Goal: Task Accomplishment & Management: Manage account settings

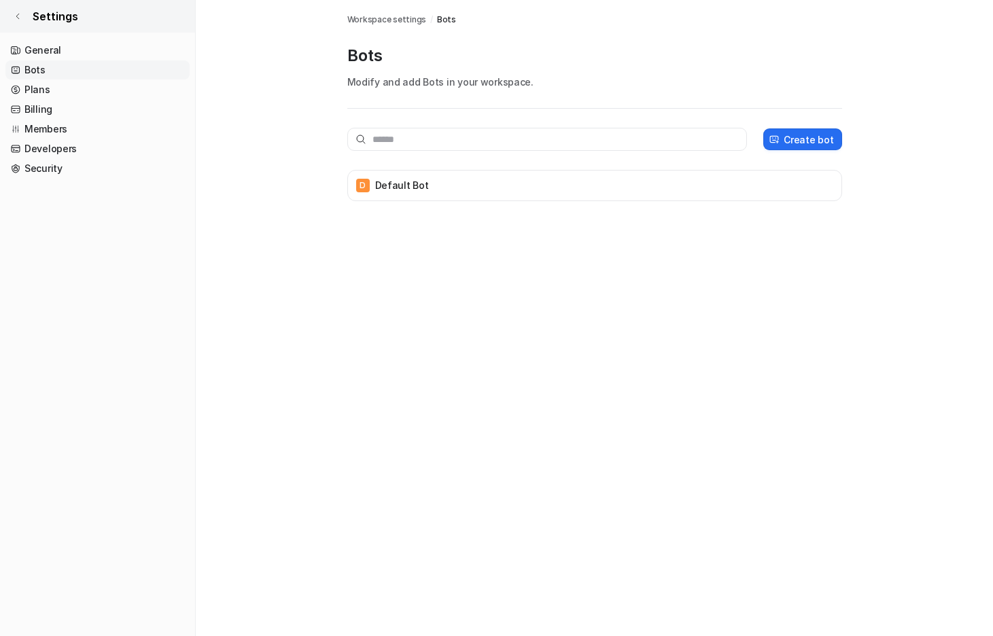
click at [40, 1] on link "Settings" at bounding box center [97, 16] width 195 height 33
click at [35, 11] on span "Settings" at bounding box center [56, 16] width 46 height 16
click at [10, 19] on link "Settings" at bounding box center [97, 16] width 195 height 33
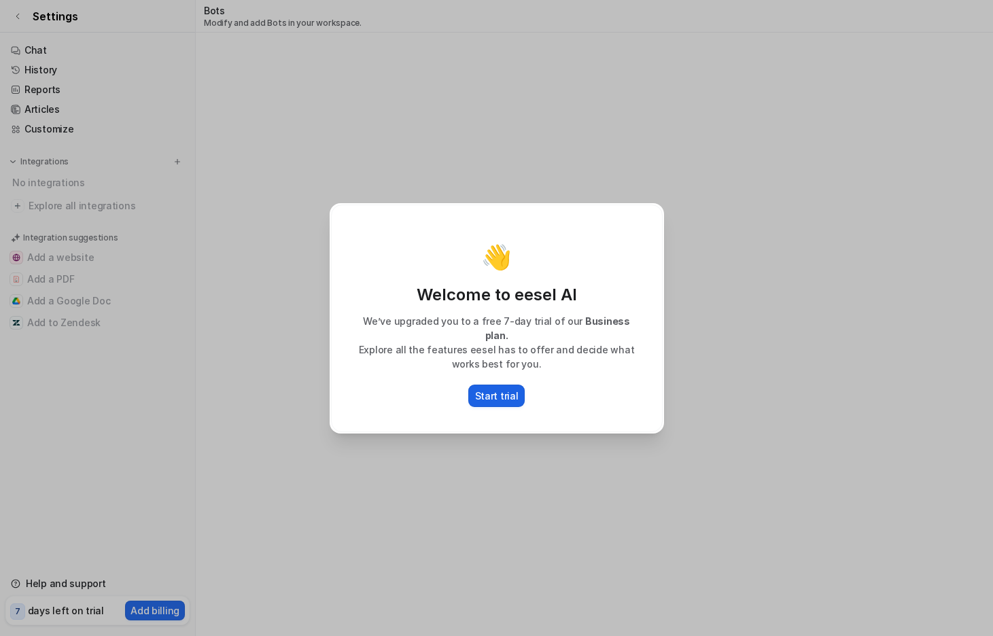
click at [496, 395] on p "Start trial" at bounding box center [496, 396] width 43 height 14
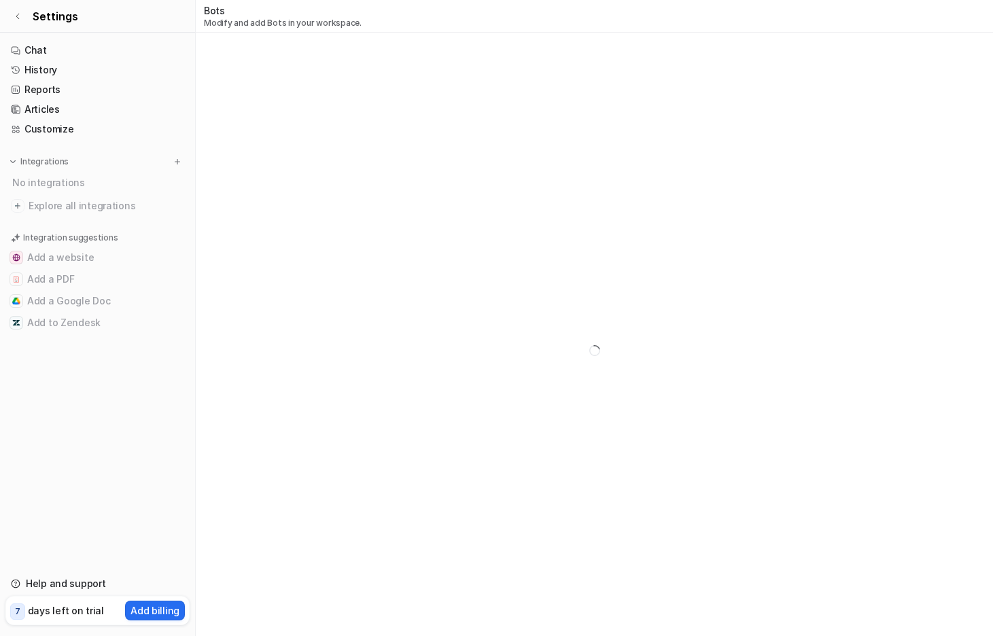
scroll to position [33, 0]
click at [56, 614] on p "days left on trial" at bounding box center [66, 610] width 76 height 14
click at [50, 20] on span "Settings" at bounding box center [56, 16] width 46 height 16
click at [20, 18] on icon at bounding box center [18, 16] width 8 height 8
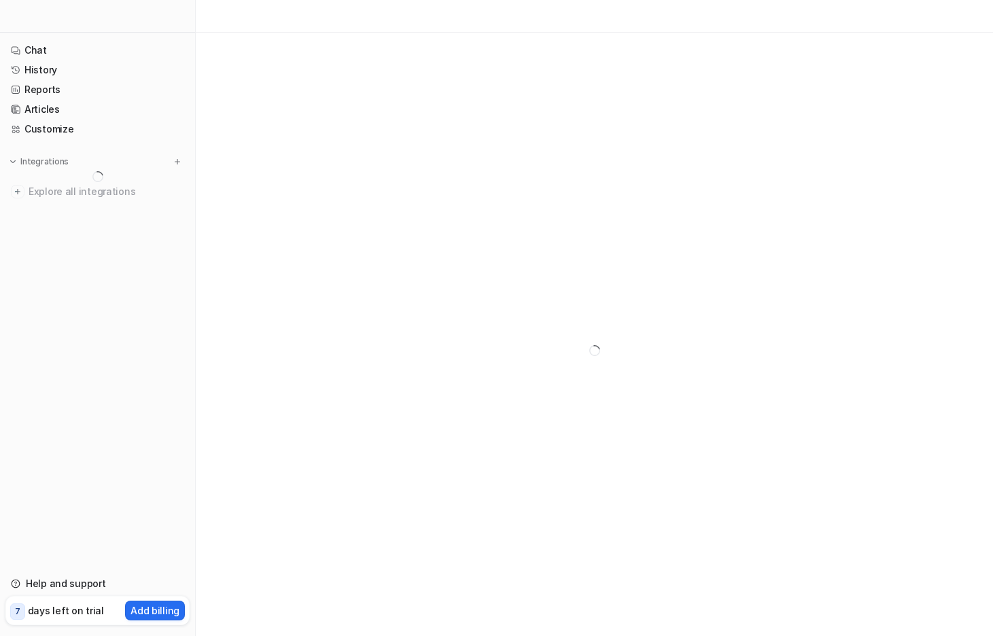
click at [52, 37] on nav "Chat History Reports Articles Customize Integrations Explore all integrations" at bounding box center [97, 299] width 195 height 528
click at [46, 48] on link "Chat" at bounding box center [97, 50] width 184 height 19
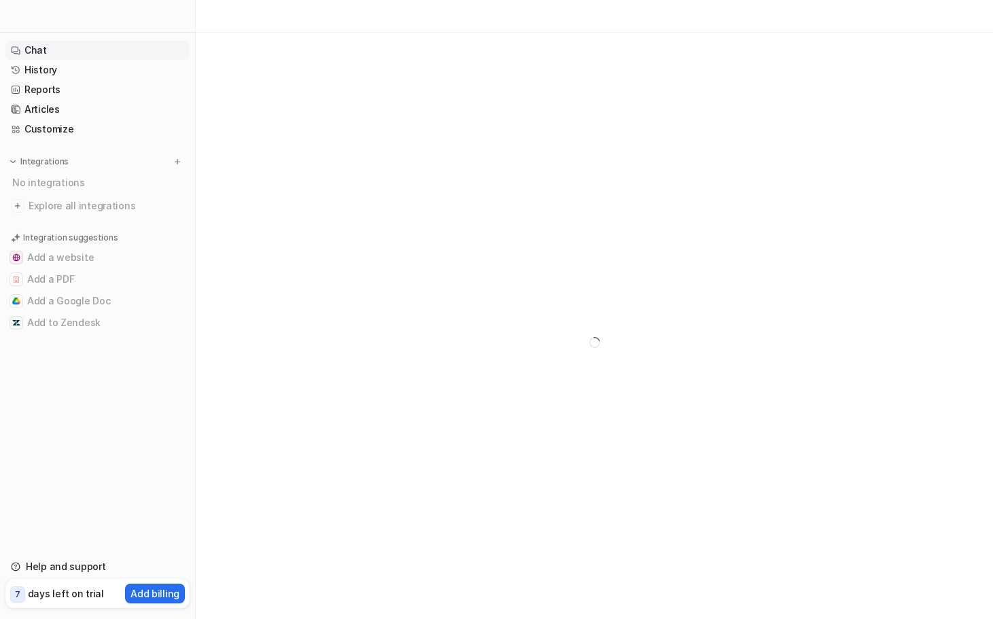
click at [61, 54] on link "Chat" at bounding box center [97, 50] width 184 height 19
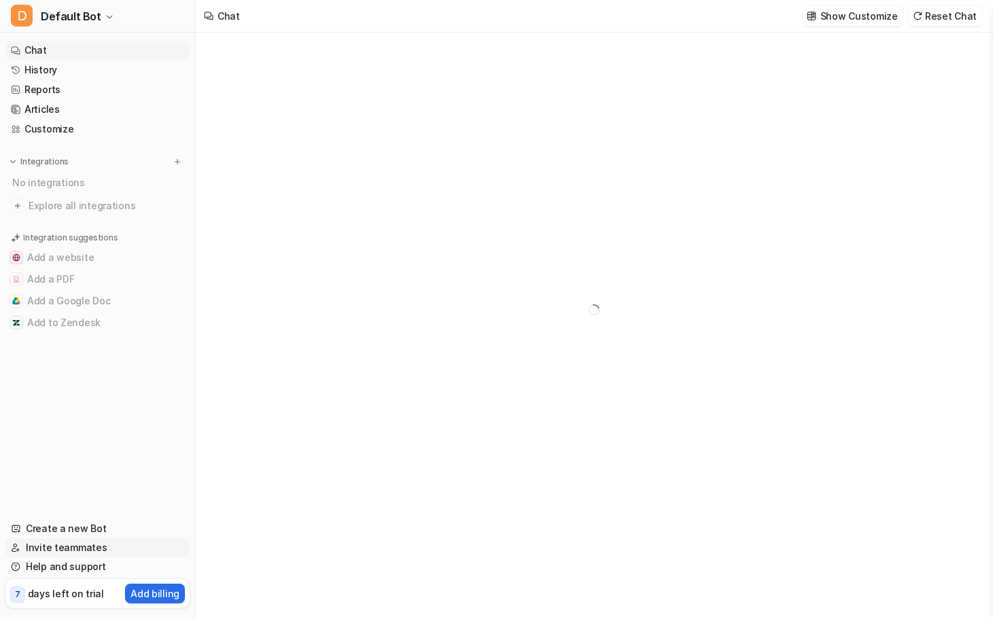
type textarea "**********"
click at [62, 554] on link "Invite teammates" at bounding box center [97, 547] width 184 height 19
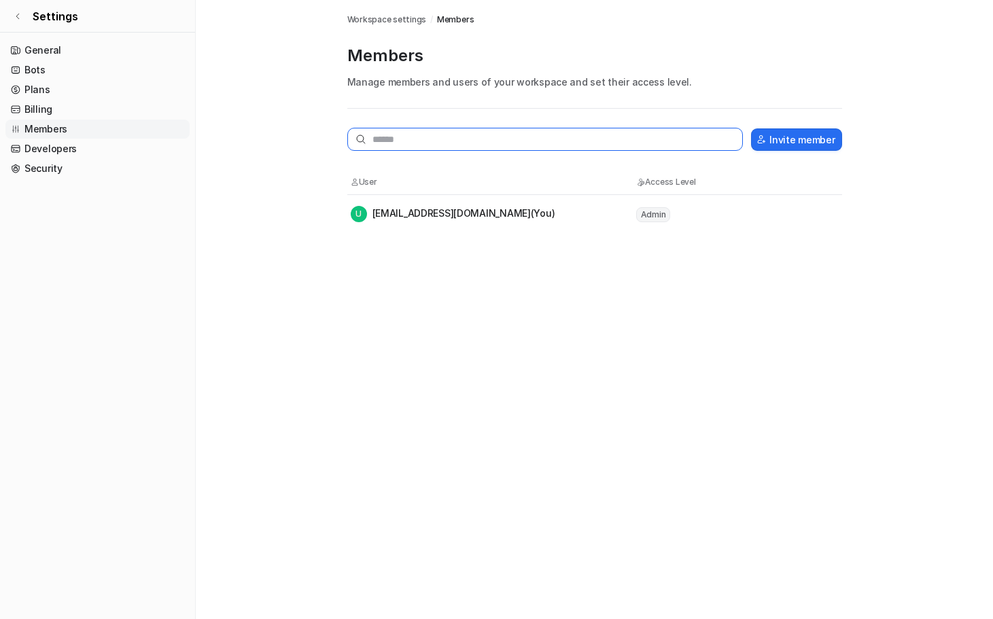
click at [424, 135] on input "text" at bounding box center [545, 139] width 396 height 23
type input "*"
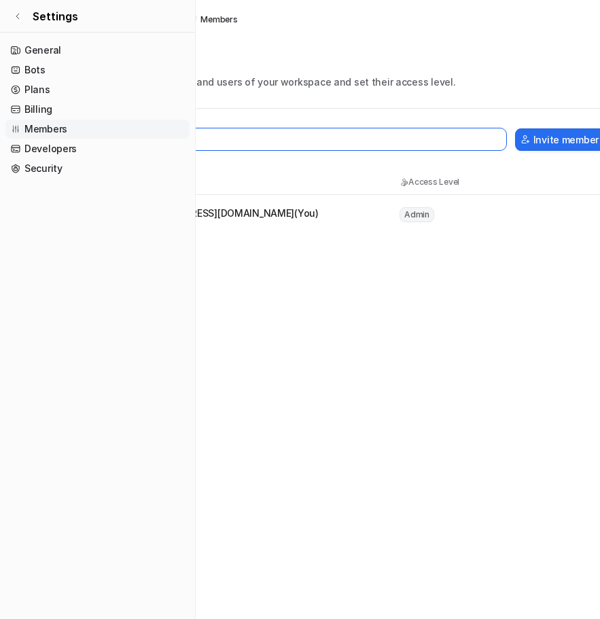
scroll to position [0, 112]
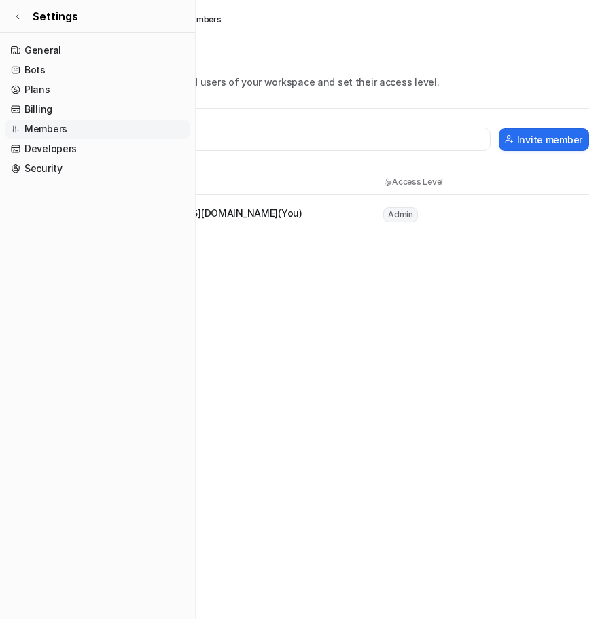
click at [41, 262] on nav "General Bots Plans Billing Members Developers Security" at bounding box center [97, 324] width 195 height 578
click at [19, 16] on icon at bounding box center [18, 16] width 8 height 8
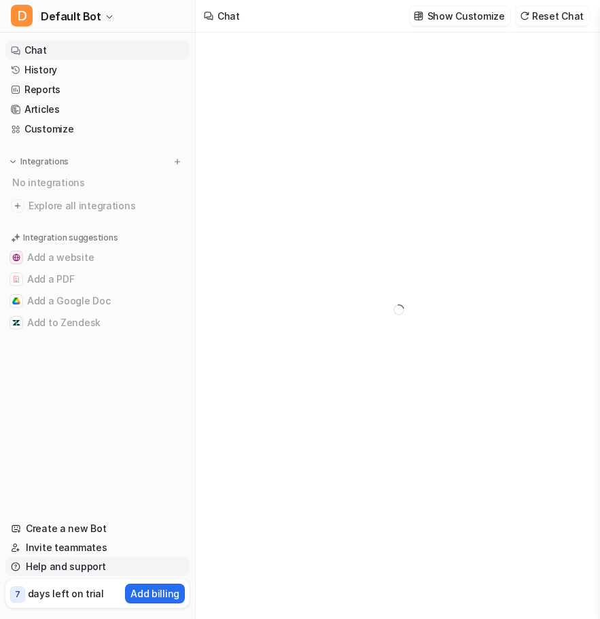
type textarea "**********"
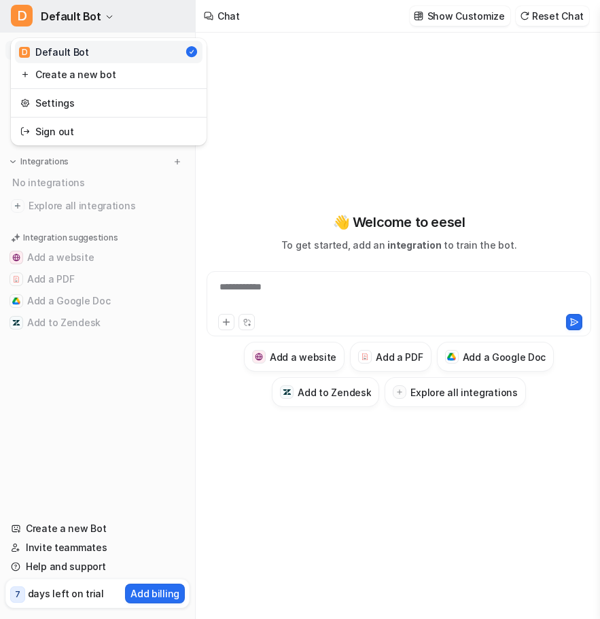
click at [86, 22] on span "Default Bot" at bounding box center [71, 16] width 60 height 19
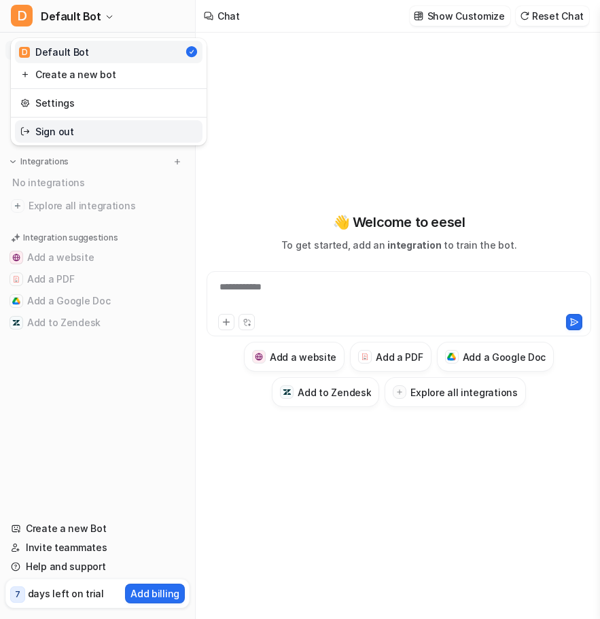
click at [86, 135] on link "Sign out" at bounding box center [109, 131] width 188 height 22
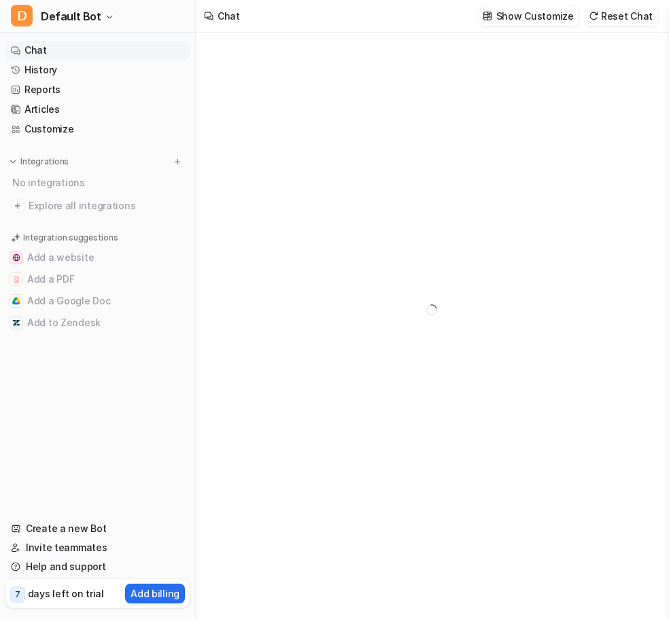
type textarea "**********"
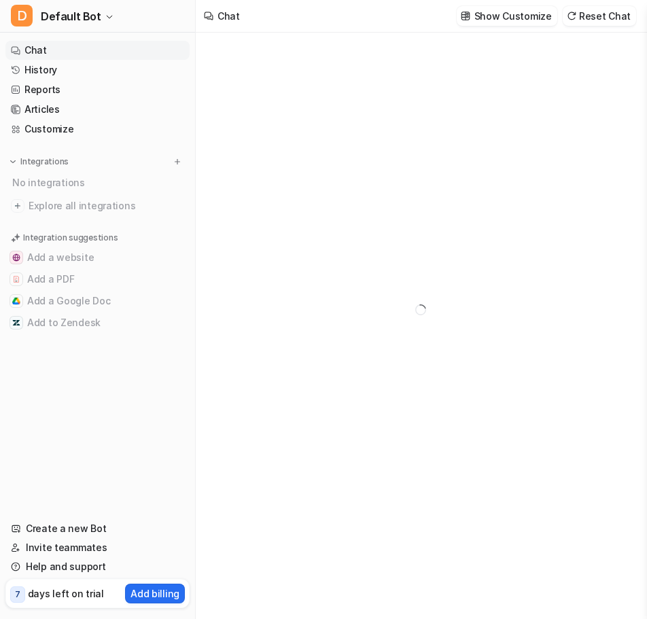
type textarea "**********"
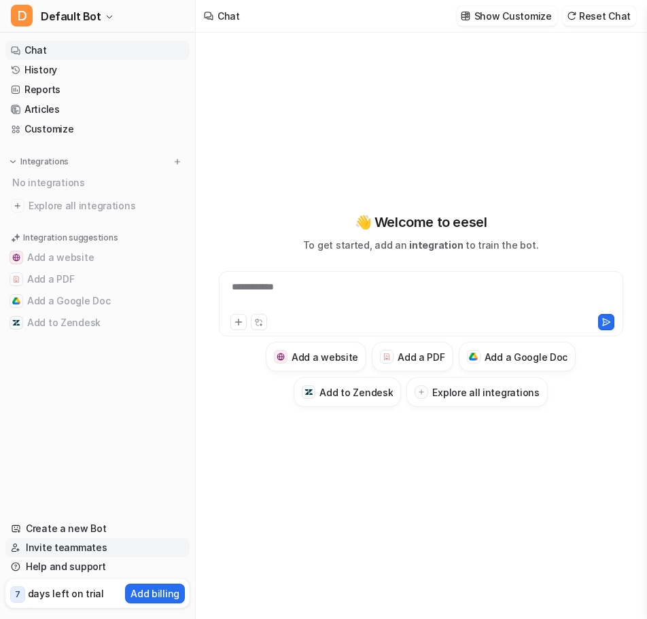
click at [43, 546] on link "Invite teammates" at bounding box center [97, 547] width 184 height 19
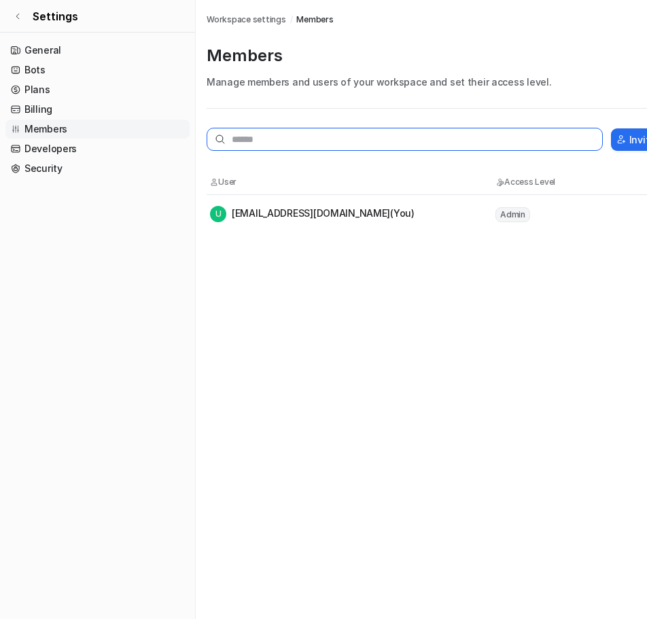
click at [558, 143] on input "text" at bounding box center [405, 139] width 396 height 23
paste input "**********"
type input "**********"
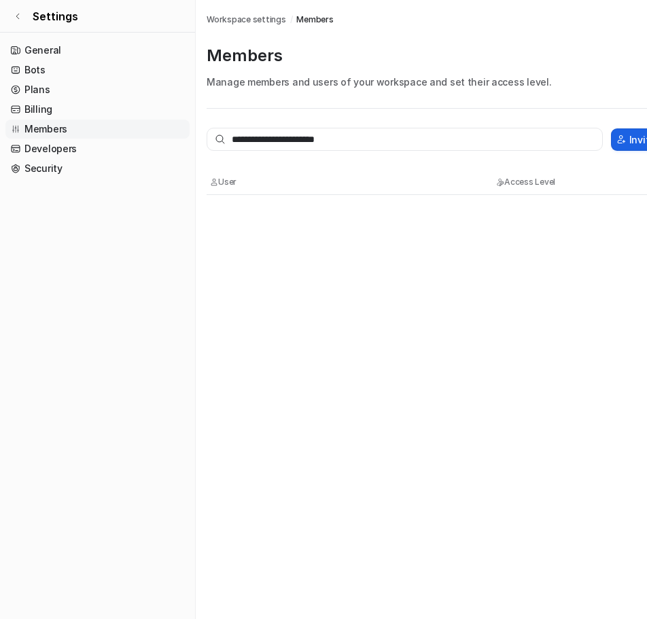
click at [623, 145] on button "Invite member" at bounding box center [656, 139] width 90 height 22
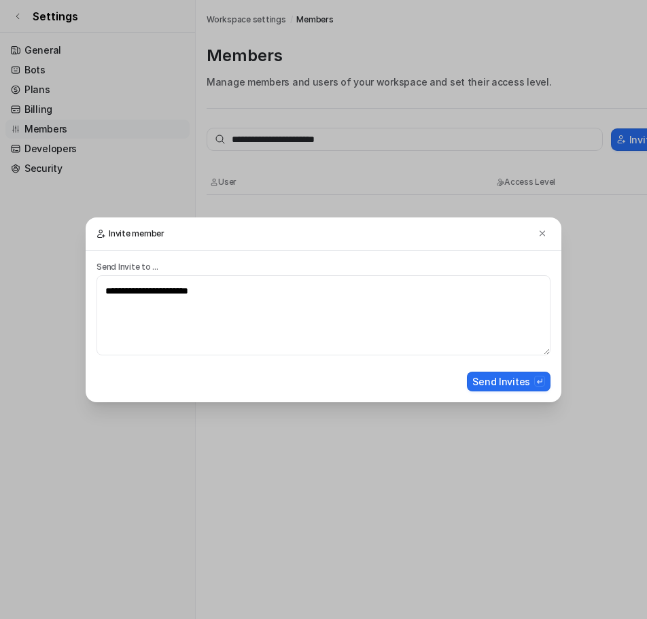
click at [449, 243] on h3 "Invite member" at bounding box center [324, 233] width 476 height 33
click at [497, 388] on button "Send Invites" at bounding box center [509, 382] width 84 height 20
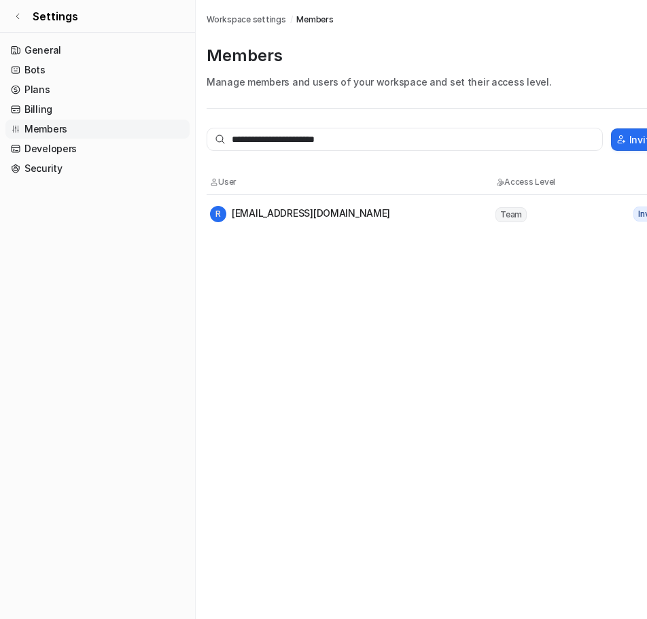
click at [422, 217] on div "R ridwanikhsan57@gmail.com" at bounding box center [352, 214] width 284 height 16
click at [434, 214] on div "R ridwanikhsan57@gmail.com" at bounding box center [352, 214] width 284 height 16
